Goal: Complete application form

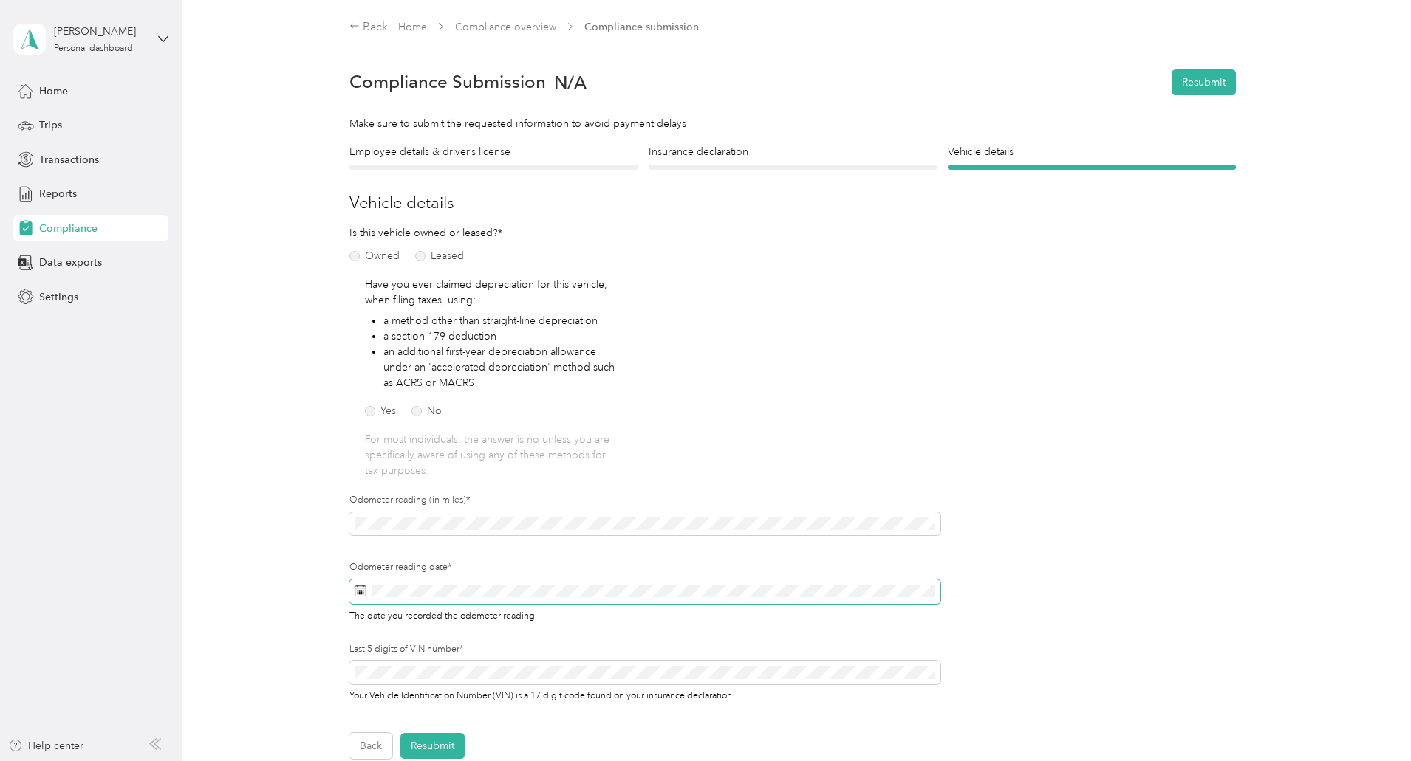
click at [432, 599] on span at bounding box center [644, 592] width 591 height 25
click at [438, 443] on div "3" at bounding box center [440, 441] width 19 height 18
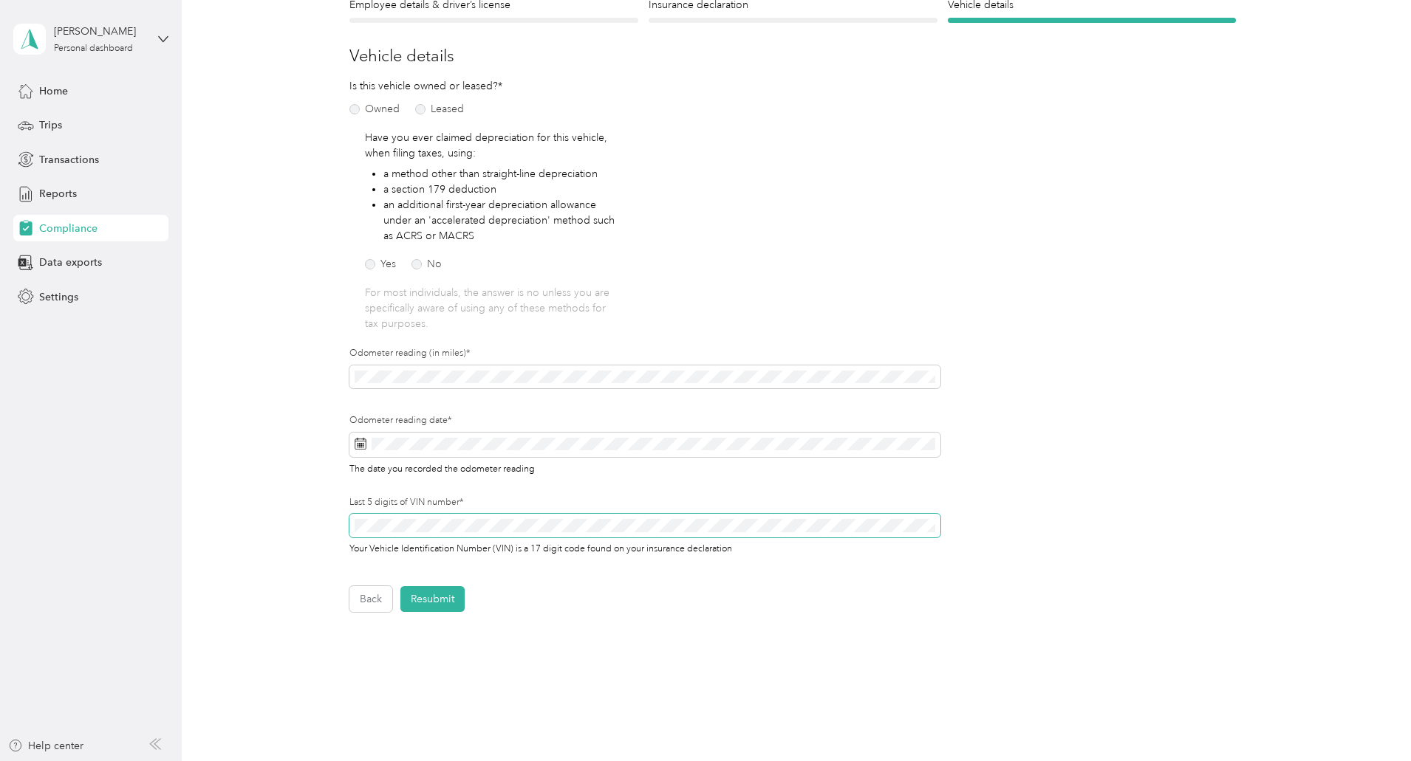
scroll to position [148, 0]
click at [432, 597] on button "Resubmit" at bounding box center [432, 599] width 64 height 26
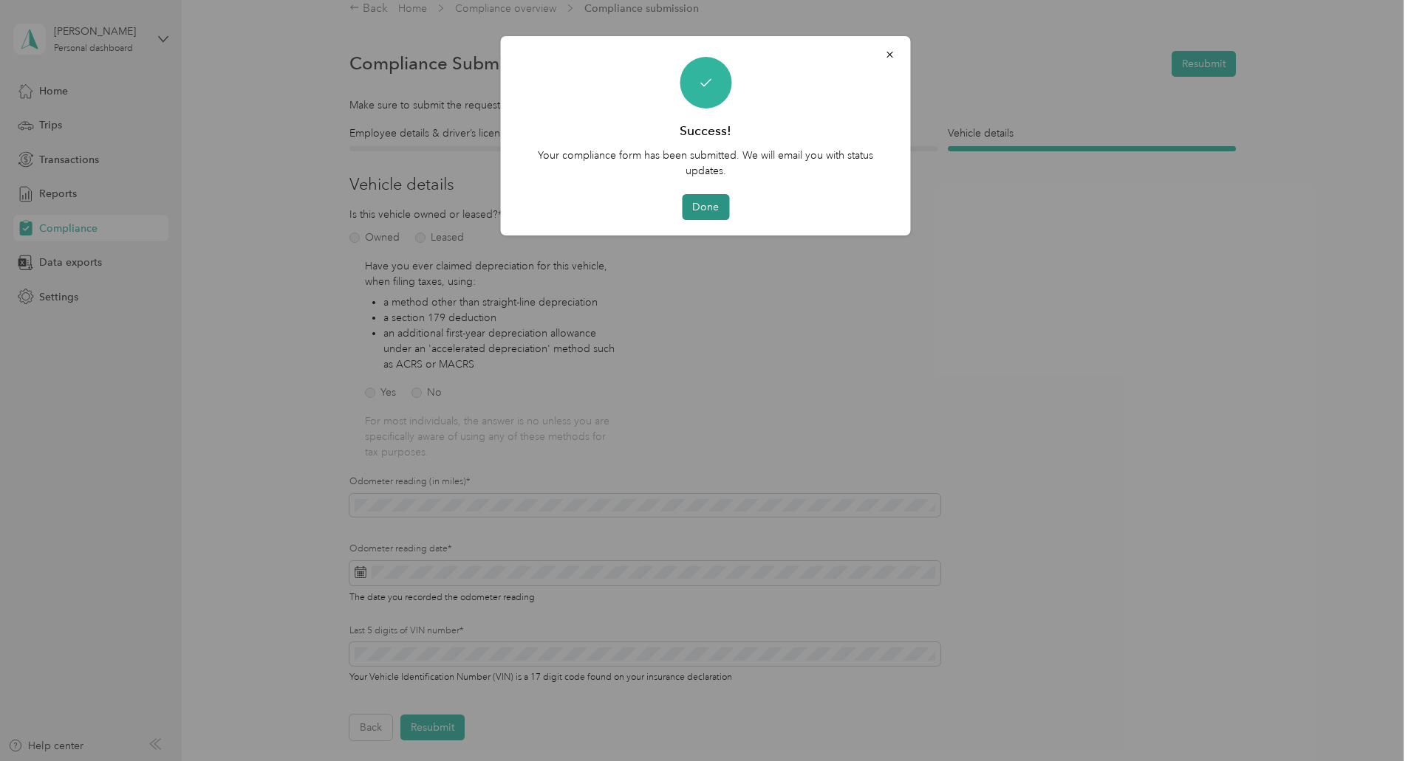
click at [716, 207] on button "Done" at bounding box center [705, 207] width 47 height 26
